Goal: Browse casually: Explore the website without a specific task or goal

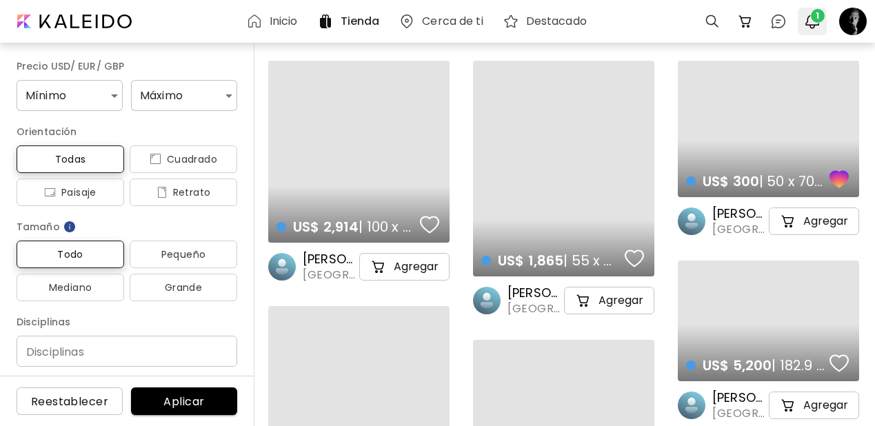
click at [817, 22] on span "1" at bounding box center [812, 21] width 17 height 17
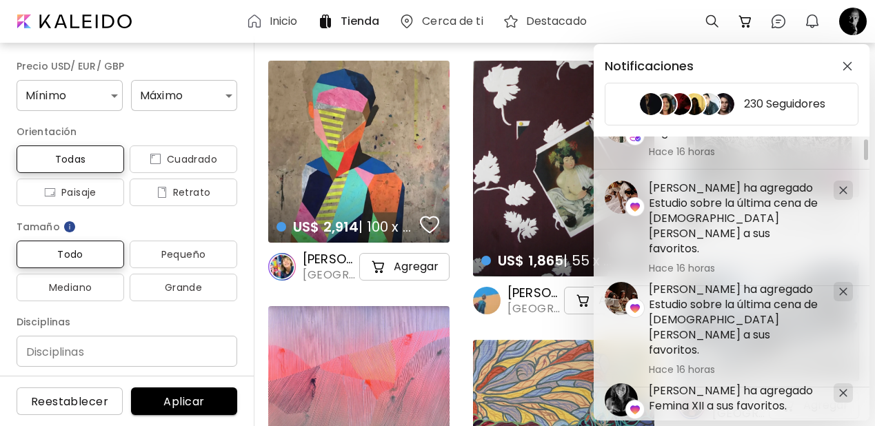
scroll to position [43, 0]
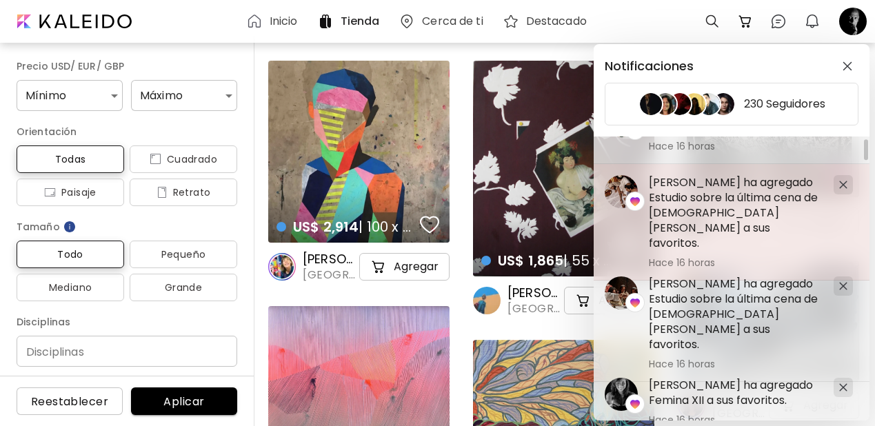
click at [618, 185] on image at bounding box center [621, 191] width 33 height 33
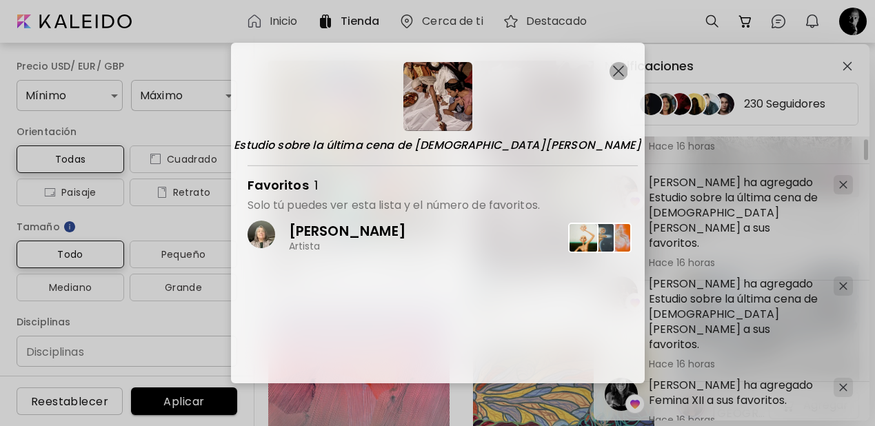
drag, startPoint x: 615, startPoint y: 74, endPoint x: 618, endPoint y: 81, distance: 8.1
click at [615, 74] on img "button" at bounding box center [618, 70] width 11 height 11
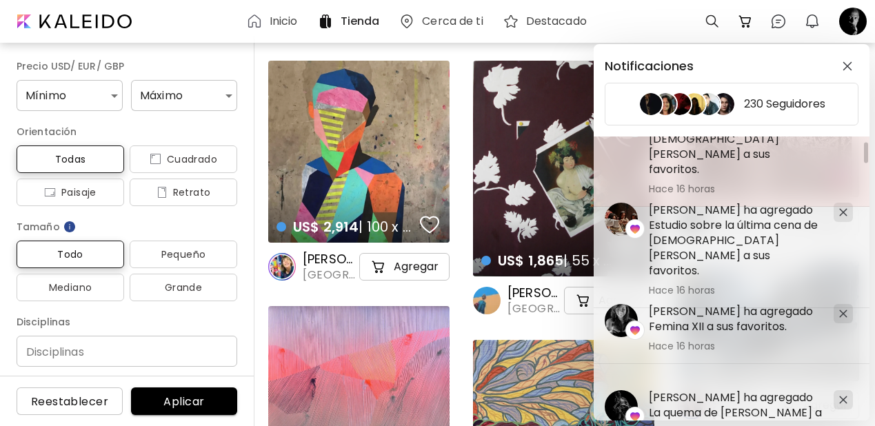
scroll to position [162, 0]
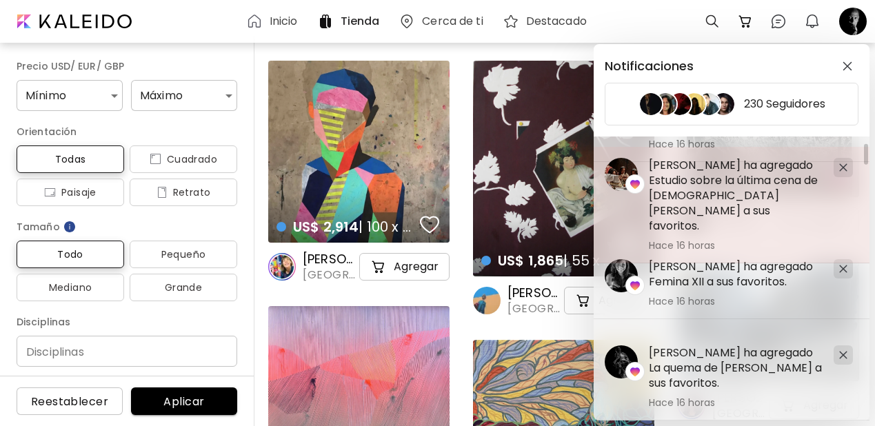
click at [621, 175] on image at bounding box center [621, 174] width 33 height 33
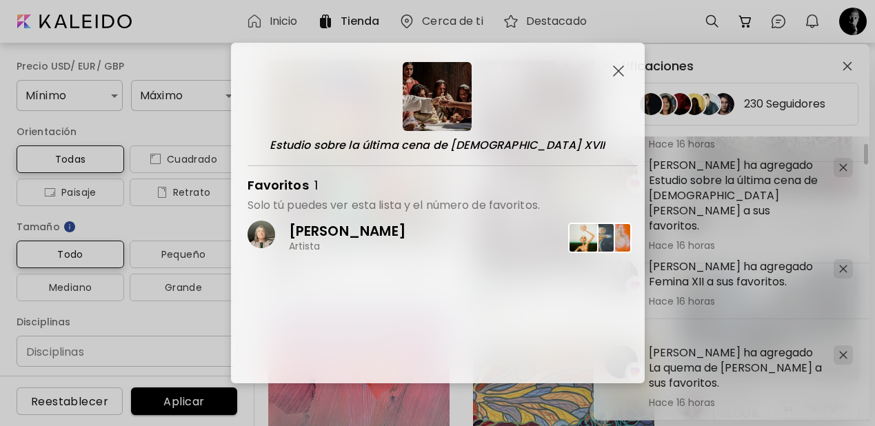
click at [616, 67] on img "button" at bounding box center [618, 70] width 11 height 11
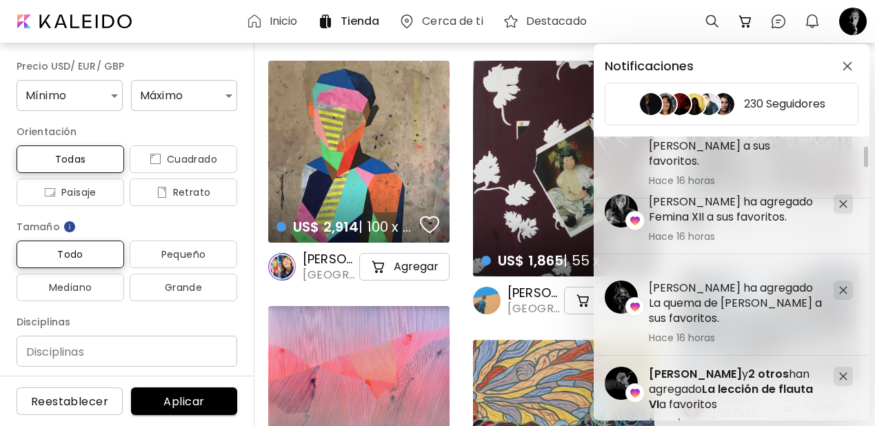
scroll to position [227, 0]
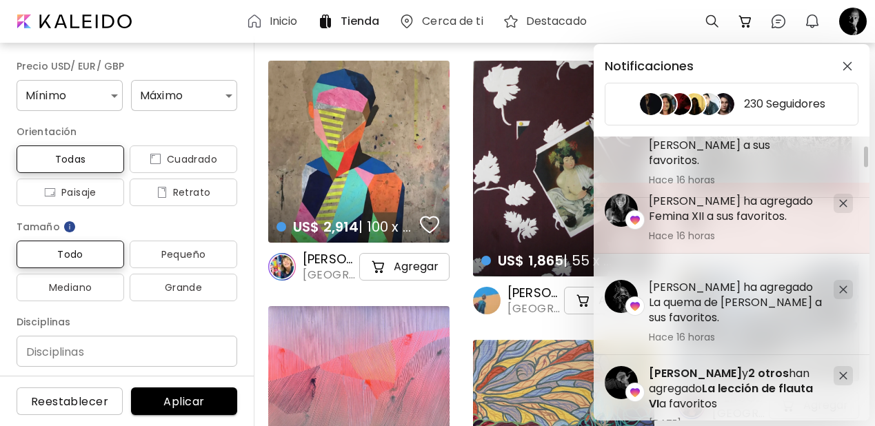
click at [612, 210] on image at bounding box center [621, 210] width 33 height 33
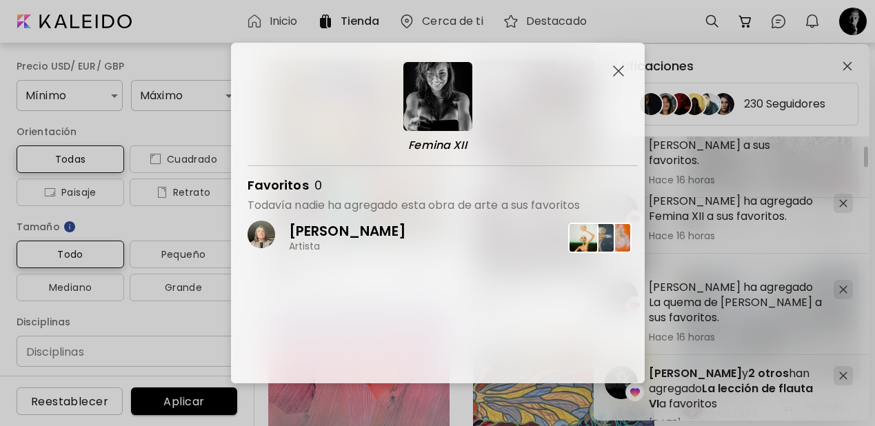
click at [616, 70] on img "button" at bounding box center [618, 70] width 11 height 11
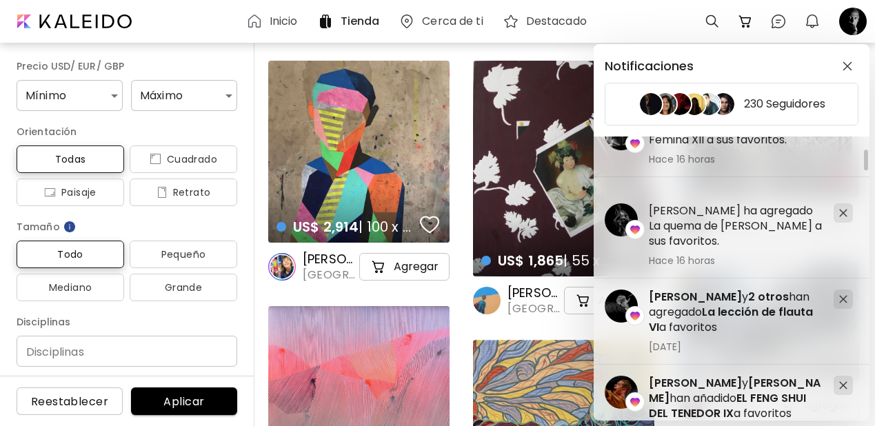
scroll to position [306, 0]
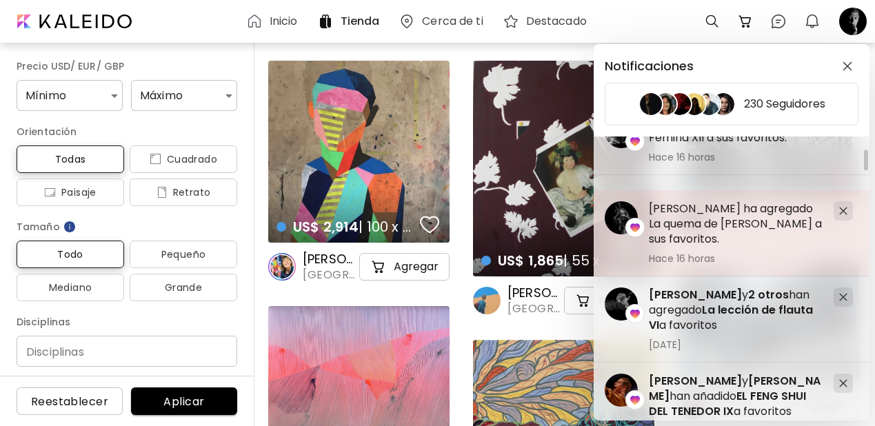
click at [689, 223] on h5 "[PERSON_NAME] ha agregado La quema de [PERSON_NAME] a sus favoritos." at bounding box center [736, 223] width 174 height 45
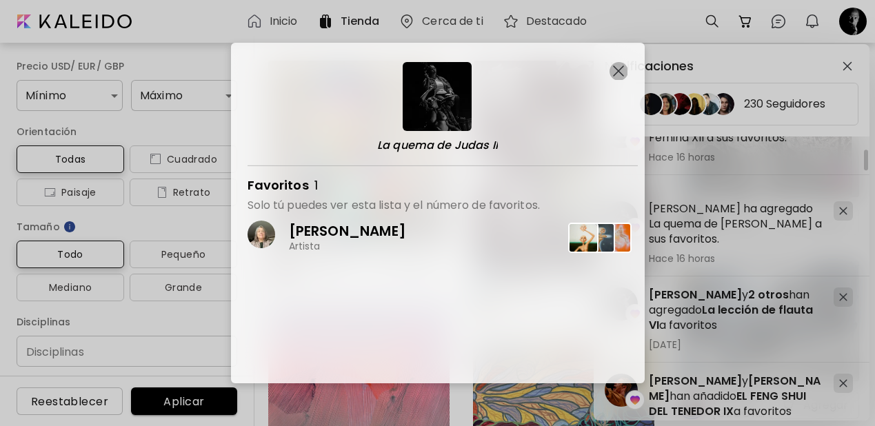
click at [618, 70] on img "button" at bounding box center [618, 70] width 11 height 11
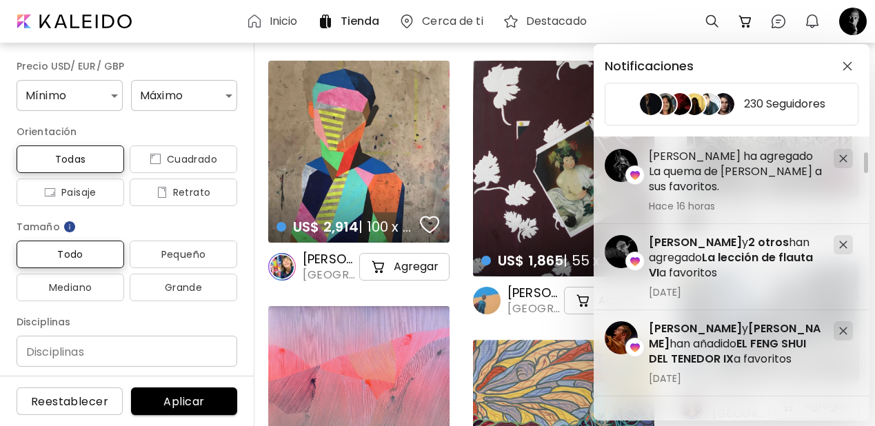
scroll to position [368, 0]
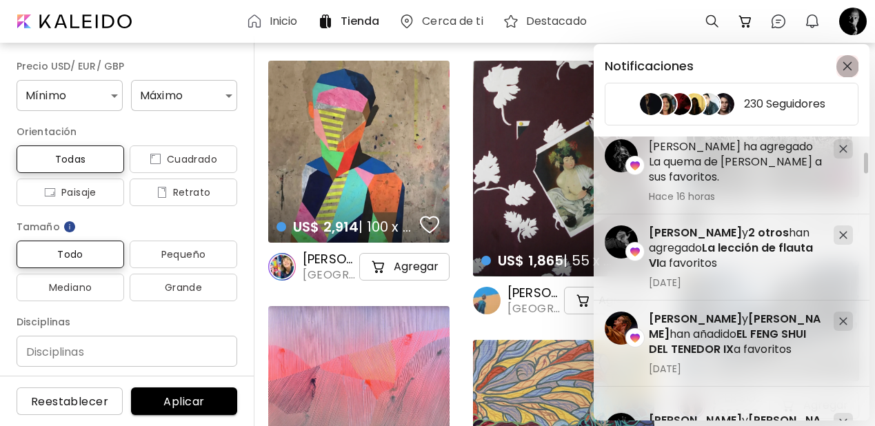
click at [849, 70] on img "button" at bounding box center [847, 66] width 10 height 10
